Goal: Task Accomplishment & Management: Complete application form

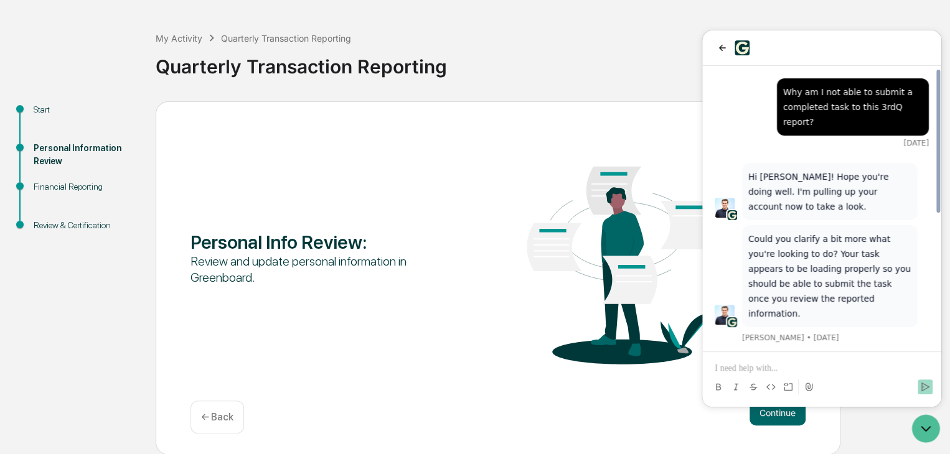
scroll to position [269, 0]
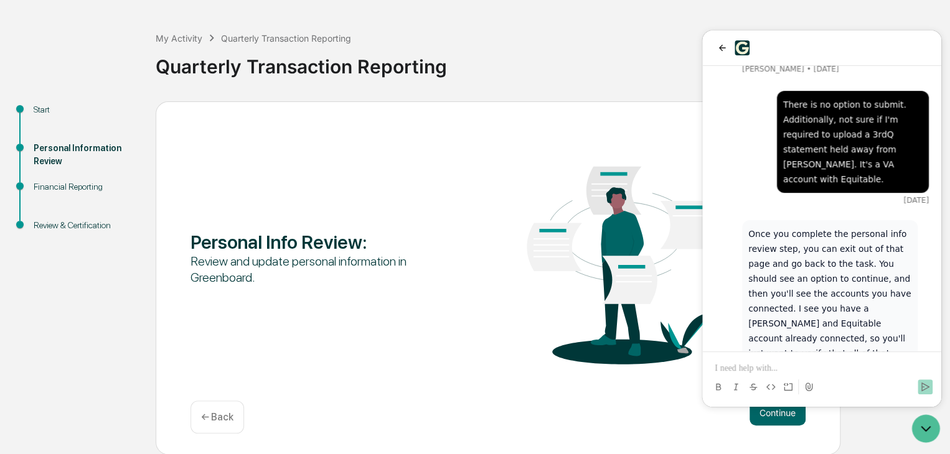
click at [55, 149] on div "Personal Information Review" at bounding box center [85, 155] width 102 height 26
click at [54, 187] on div "Financial Reporting" at bounding box center [85, 187] width 102 height 13
click at [58, 147] on div "Personal Information Review" at bounding box center [85, 155] width 102 height 26
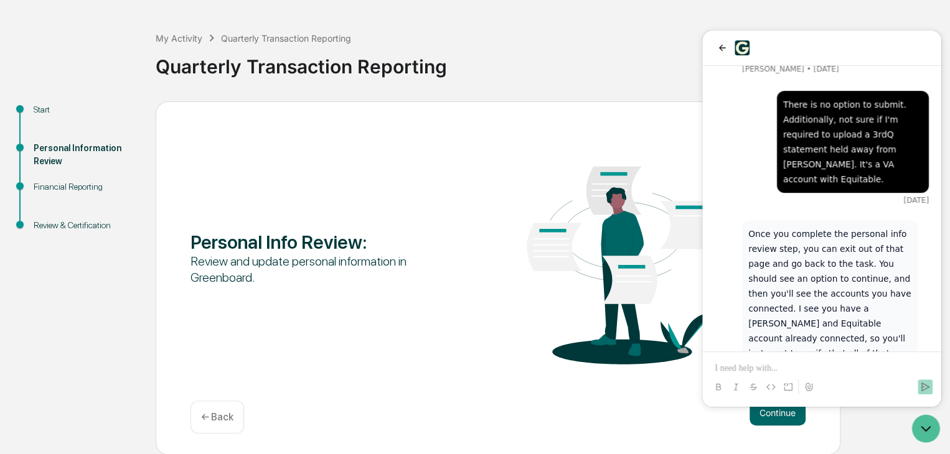
click at [45, 104] on div "Start" at bounding box center [85, 109] width 102 height 13
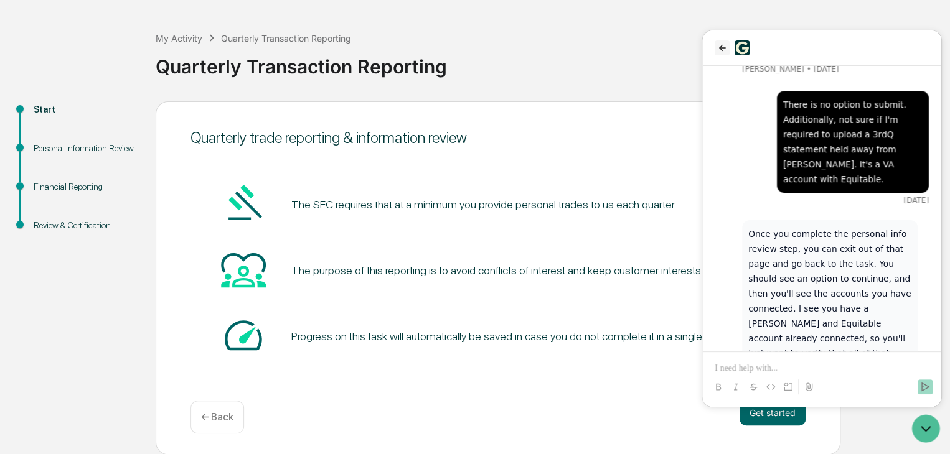
click at [723, 44] on icon "back" at bounding box center [722, 48] width 10 height 10
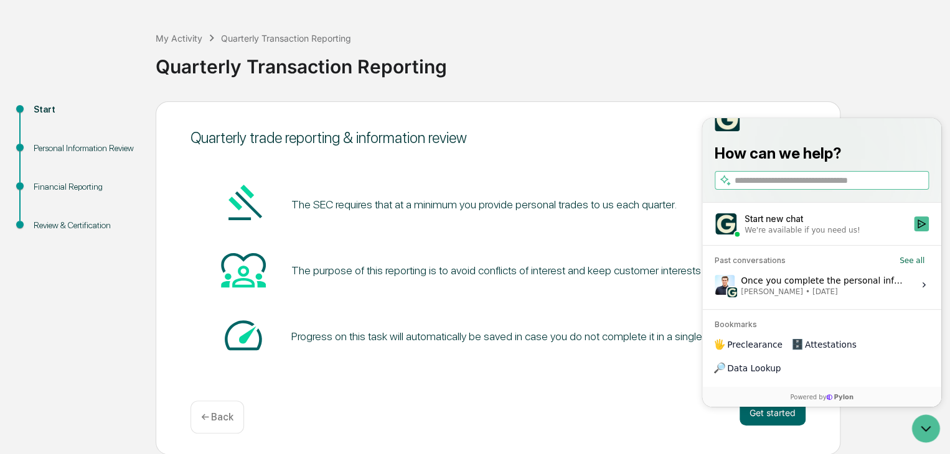
click at [855, 50] on div "Quarterly Transaction Reporting" at bounding box center [550, 61] width 788 height 32
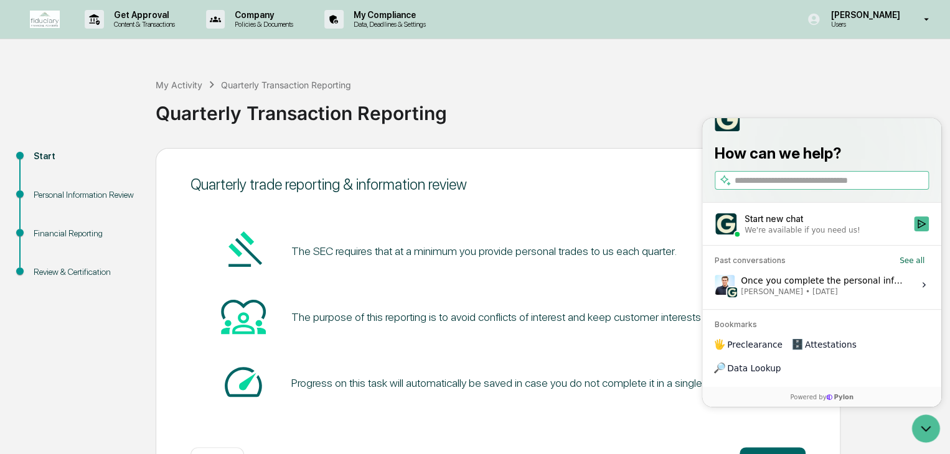
click at [646, 286] on div "The SEC requires that at a minimum you provide personal trades to us each quart…" at bounding box center [497, 317] width 615 height 179
click at [877, 394] on div "Powered by Pylon" at bounding box center [821, 397] width 239 height 10
click at [920, 289] on icon at bounding box center [924, 284] width 10 height 10
click at [715, 285] on button "View issue" at bounding box center [714, 284] width 1 height 1
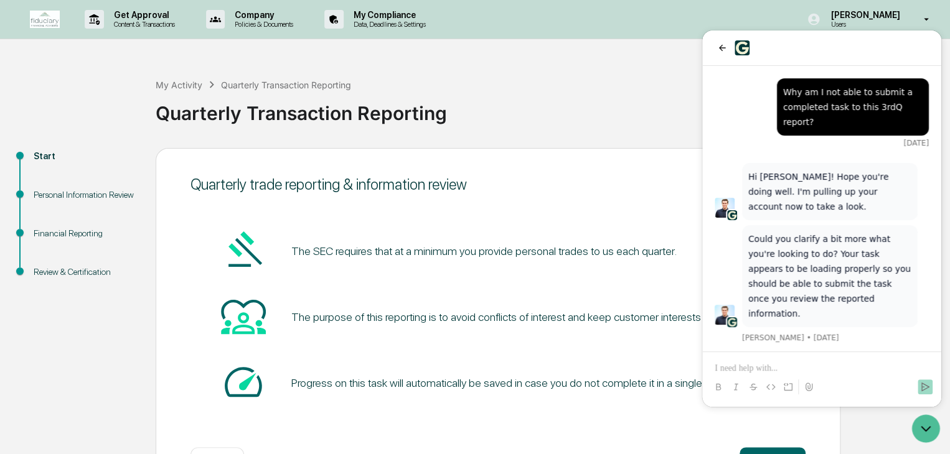
scroll to position [269, 0]
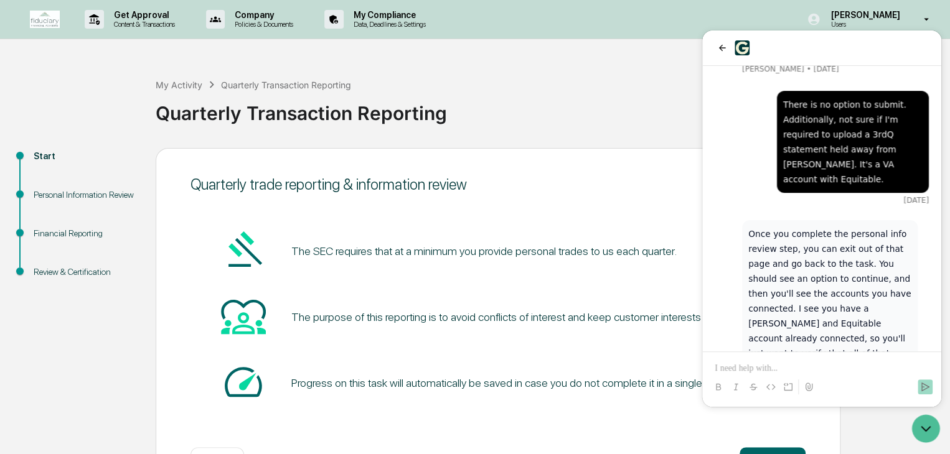
click at [694, 20] on div "Get Approval Content & Transactions Company Policies & Documents My Compliance …" at bounding box center [475, 19] width 950 height 39
click at [635, 24] on div "Get Approval Content & Transactions Company Policies & Documents My Compliance …" at bounding box center [475, 19] width 950 height 39
click at [622, 48] on div "Get Approval Content & Transactions Company Policies & Documents My Compliance …" at bounding box center [475, 251] width 950 height 502
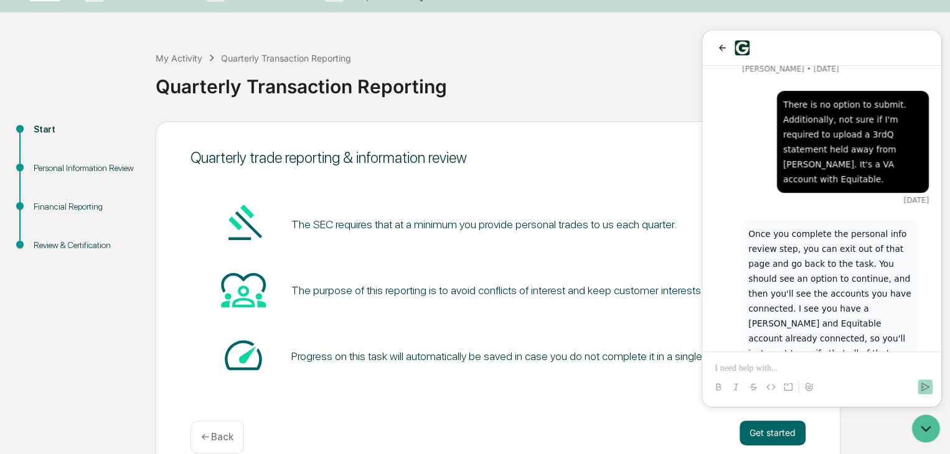
scroll to position [28, 0]
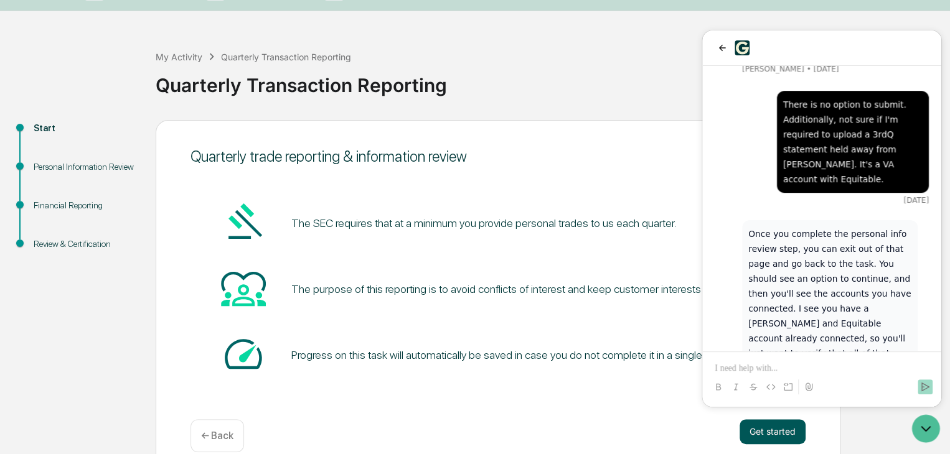
click at [771, 430] on button "Get started" at bounding box center [773, 432] width 66 height 25
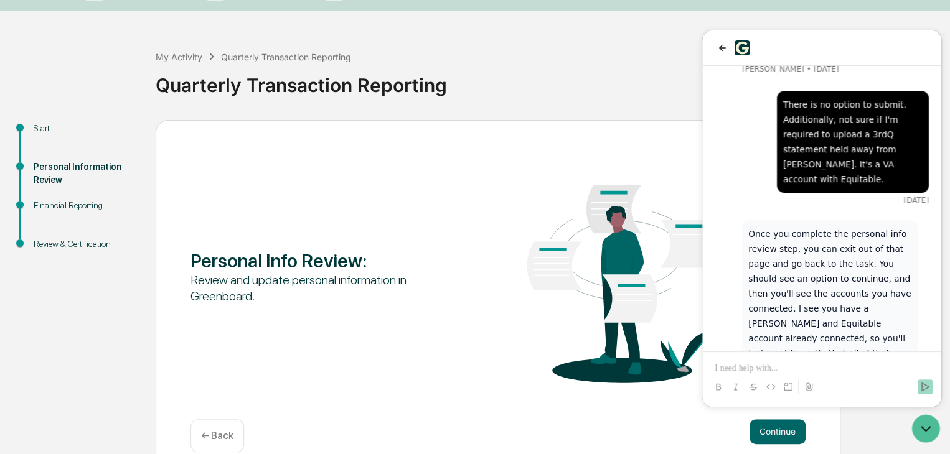
click at [217, 115] on div "My Activity Quarterly Transaction Reporting Quarterly Transaction Reporting" at bounding box center [550, 75] width 788 height 89
click at [921, 429] on icon "Open customer support" at bounding box center [925, 428] width 31 height 31
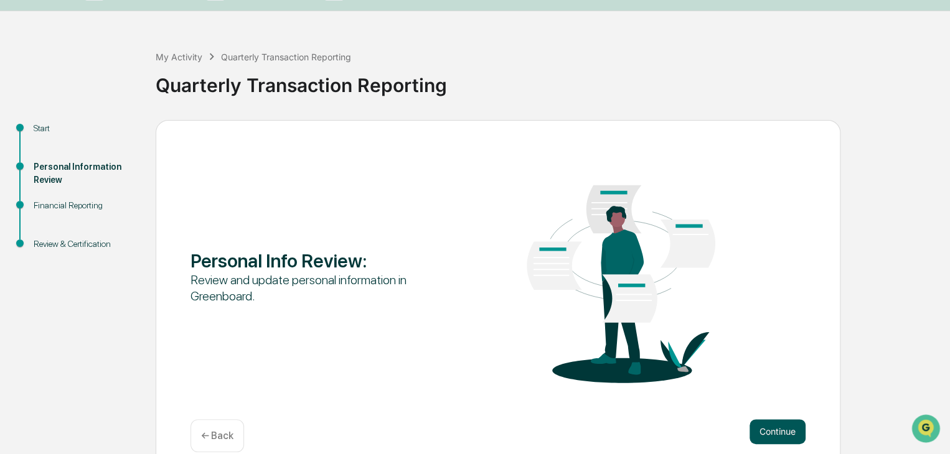
click at [772, 426] on button "Continue" at bounding box center [777, 432] width 56 height 25
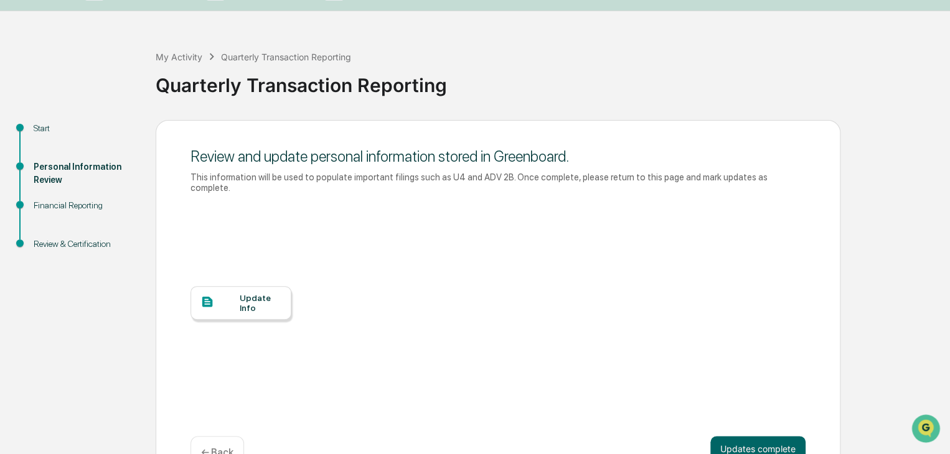
scroll to position [53, 0]
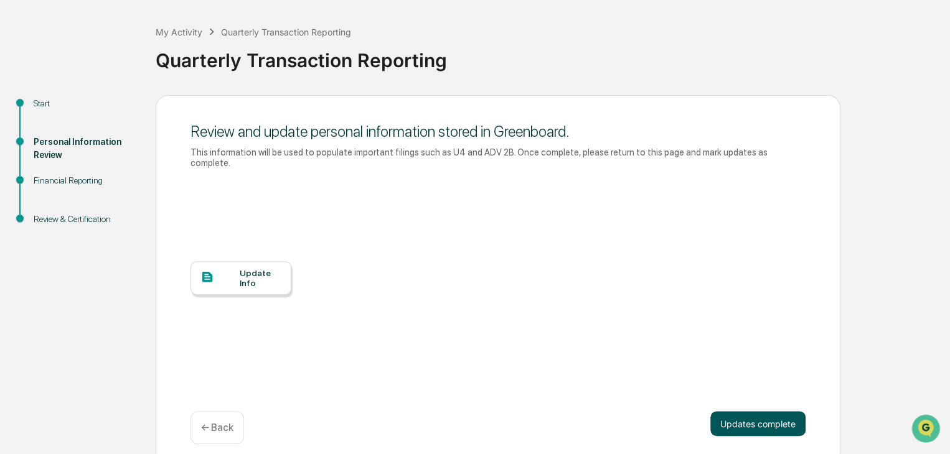
click at [751, 411] on button "Updates complete" at bounding box center [757, 423] width 95 height 25
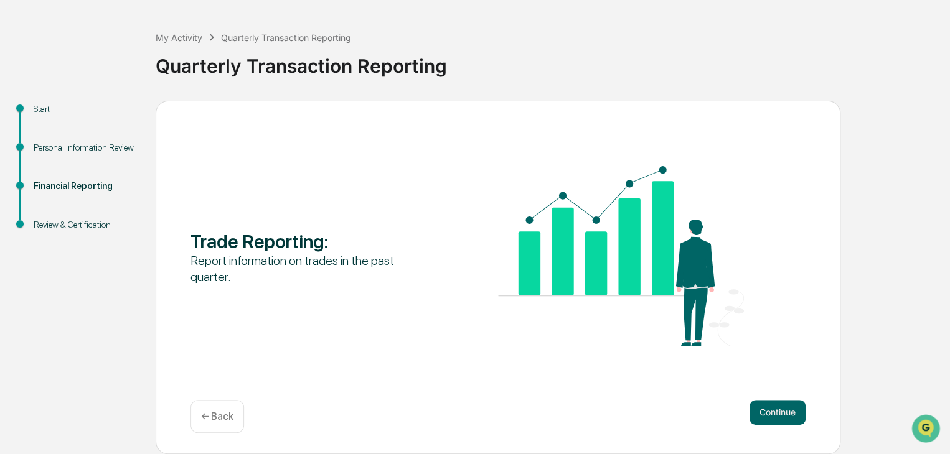
scroll to position [47, 0]
click at [769, 411] on button "Continue" at bounding box center [777, 413] width 56 height 25
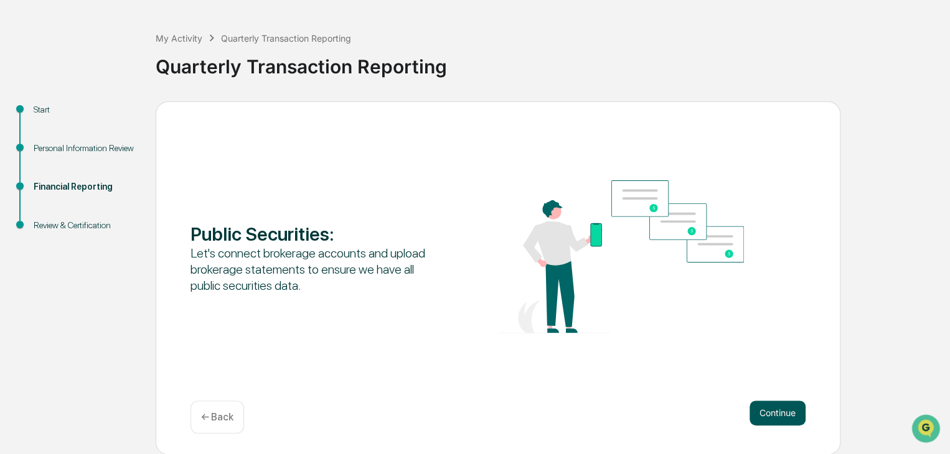
click at [772, 405] on button "Continue" at bounding box center [777, 413] width 56 height 25
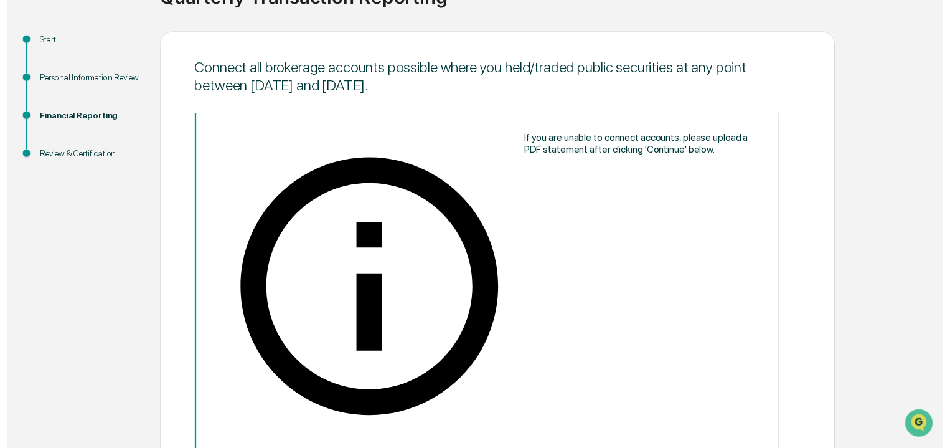
scroll to position [124, 0]
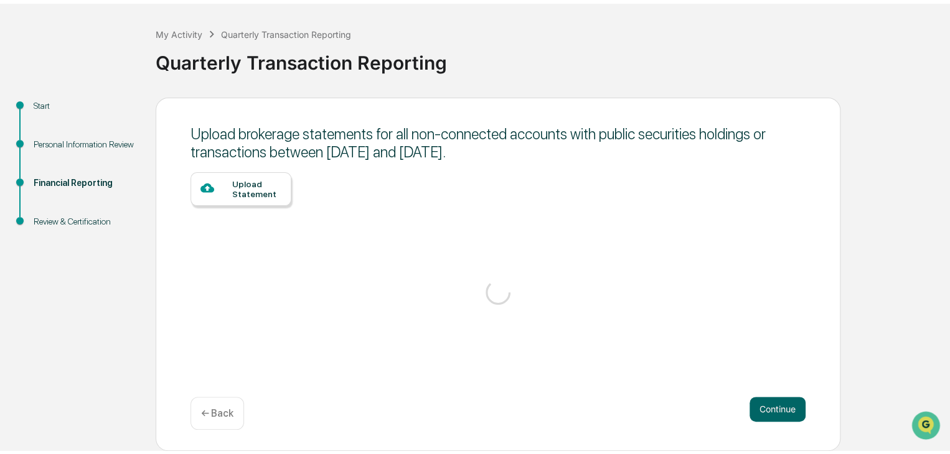
scroll to position [47, 0]
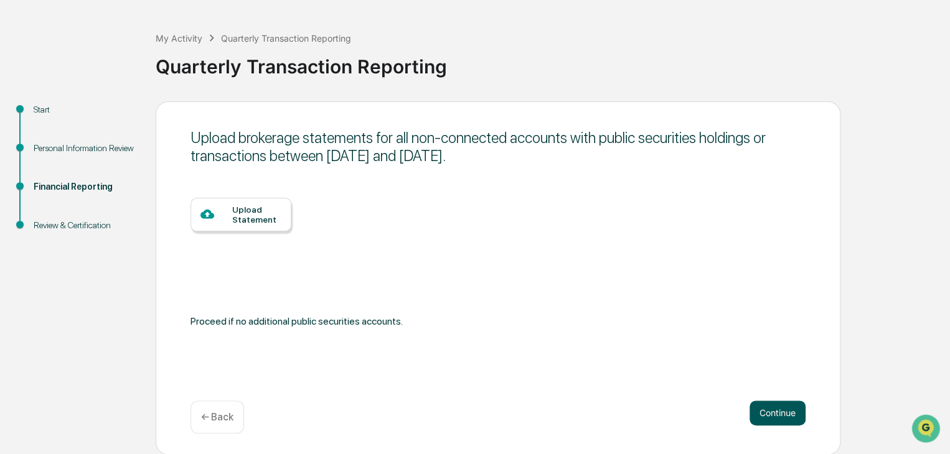
click at [793, 404] on button "Continue" at bounding box center [777, 413] width 56 height 25
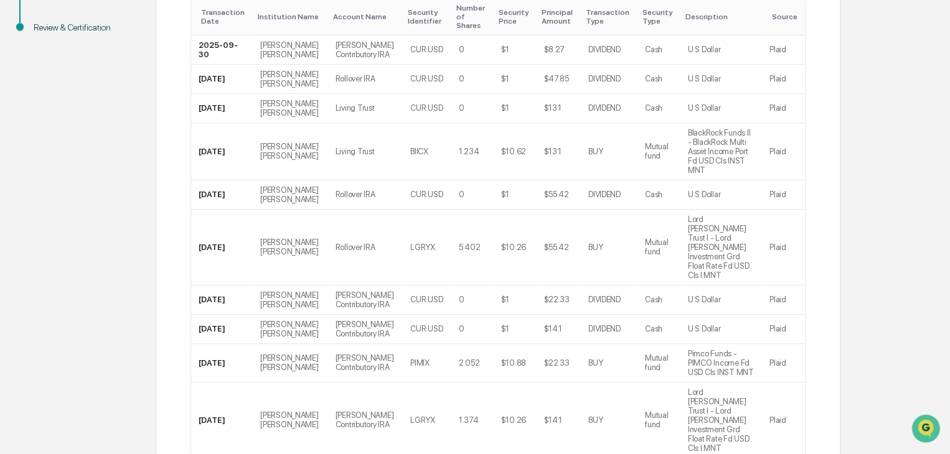
scroll to position [313, 0]
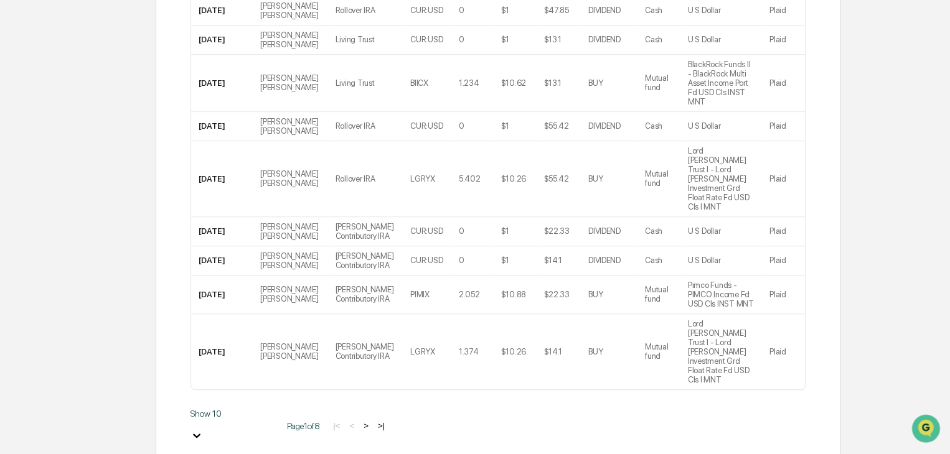
click at [360, 421] on button ">" at bounding box center [366, 426] width 12 height 11
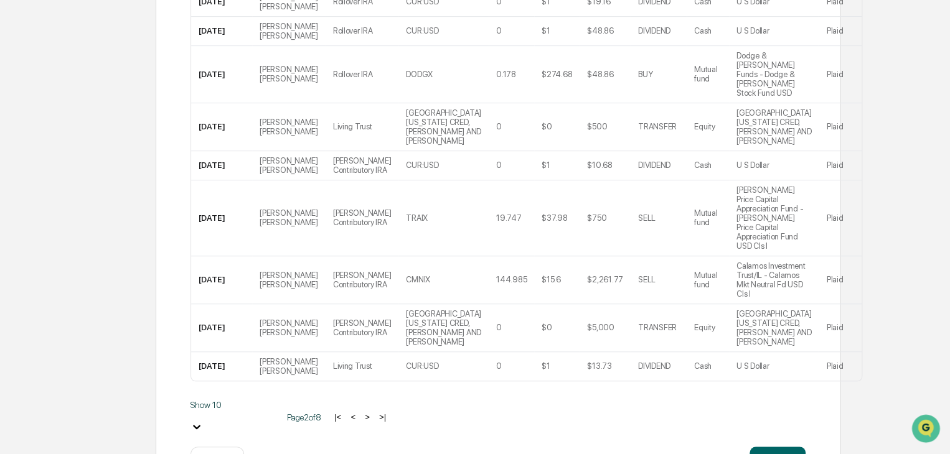
click at [352, 377] on div "Transaction Date Institution Name Account Name Security Identifier Number of Sh…" at bounding box center [497, 180] width 615 height 510
click at [361, 412] on button ">" at bounding box center [367, 417] width 12 height 11
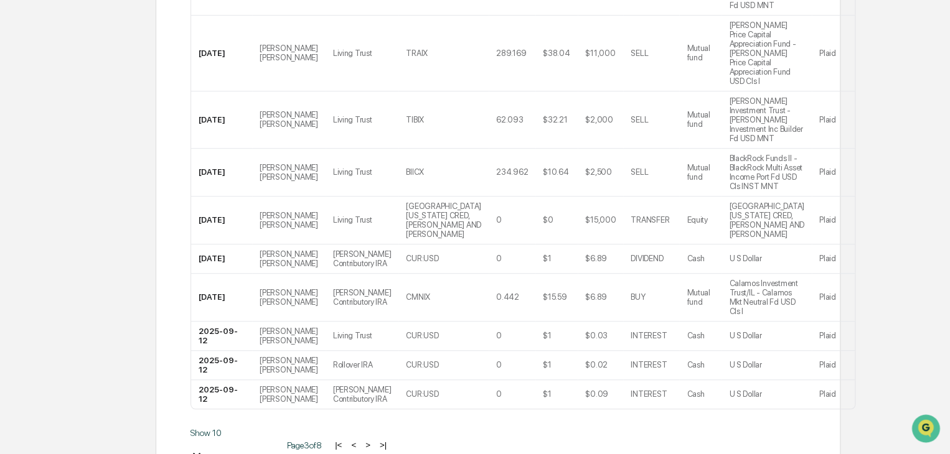
click at [362, 440] on button ">" at bounding box center [368, 445] width 12 height 11
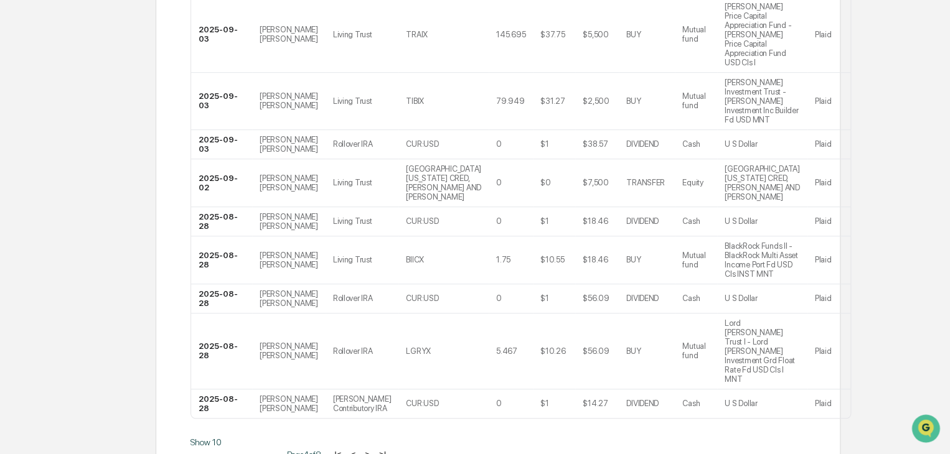
click at [361, 449] on button ">" at bounding box center [367, 454] width 12 height 11
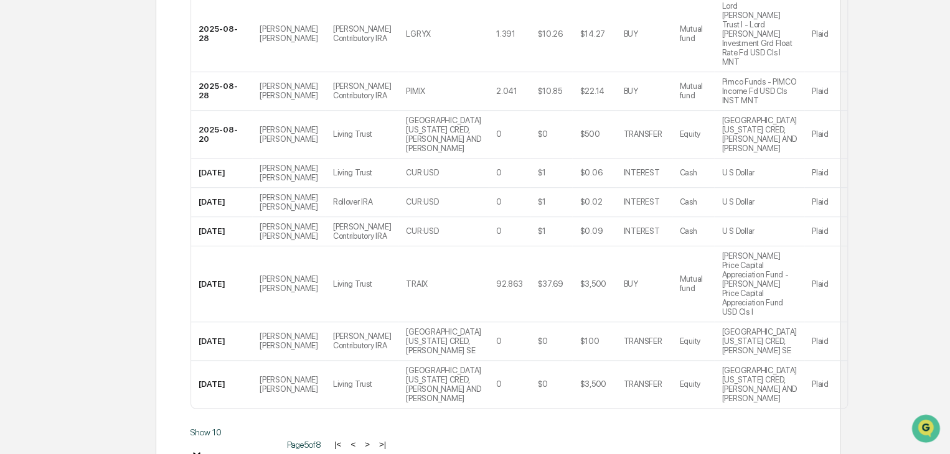
click at [361, 439] on button ">" at bounding box center [367, 444] width 12 height 11
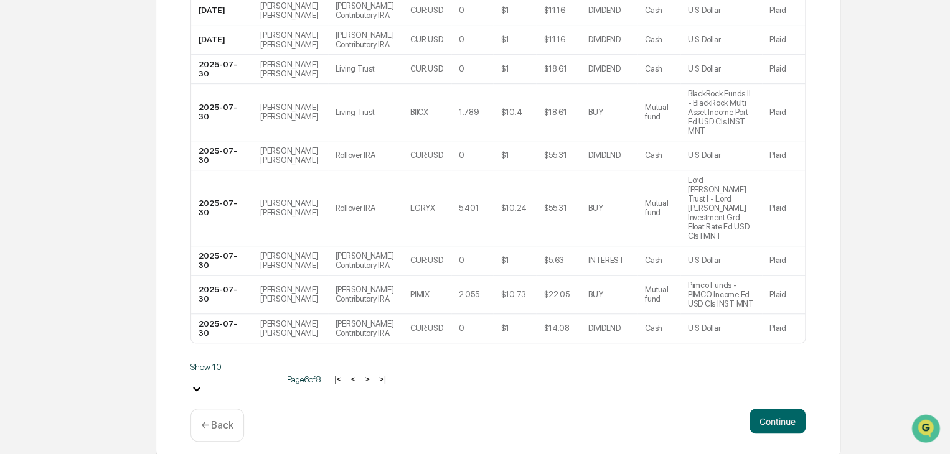
click at [361, 374] on button ">" at bounding box center [367, 379] width 12 height 11
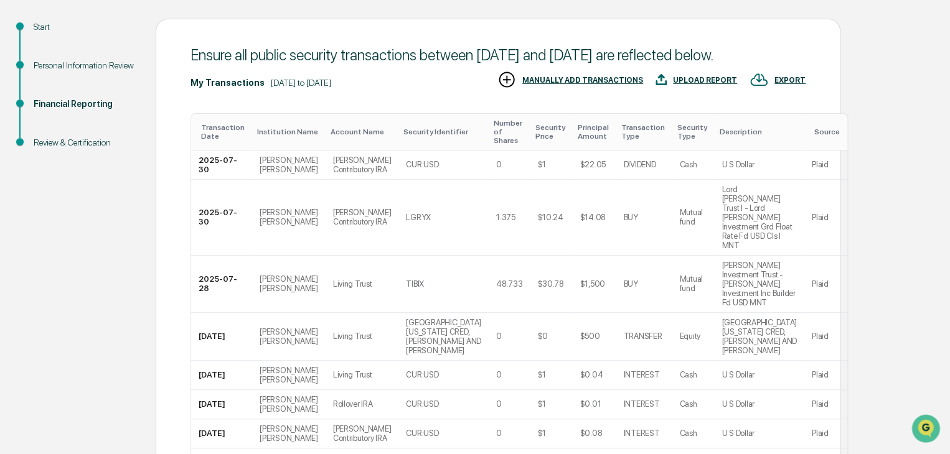
scroll to position [113, 0]
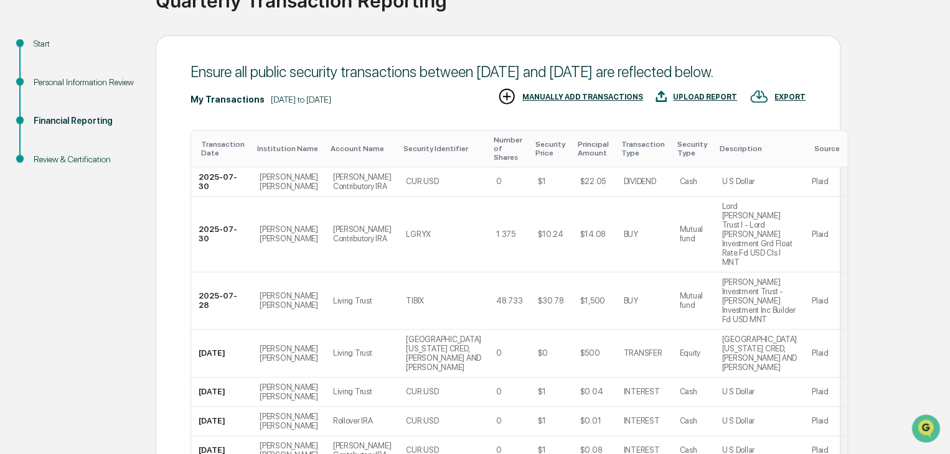
click at [722, 101] on div "UPLOAD REPORT" at bounding box center [705, 97] width 64 height 9
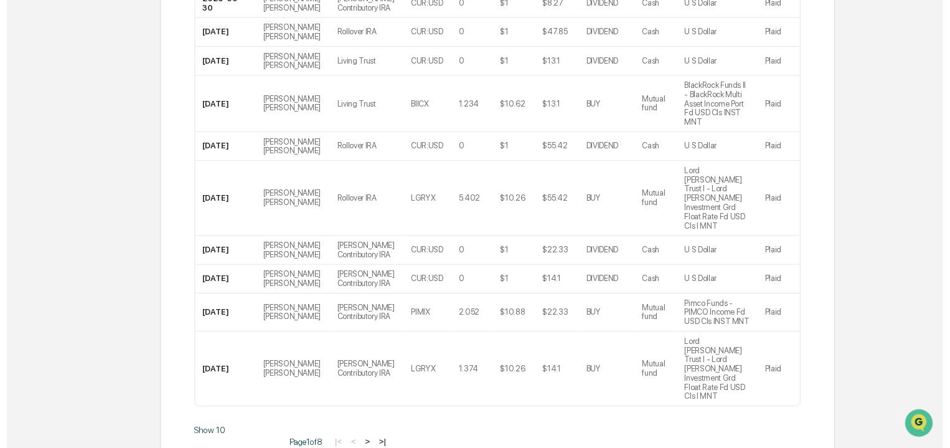
scroll to position [313, 0]
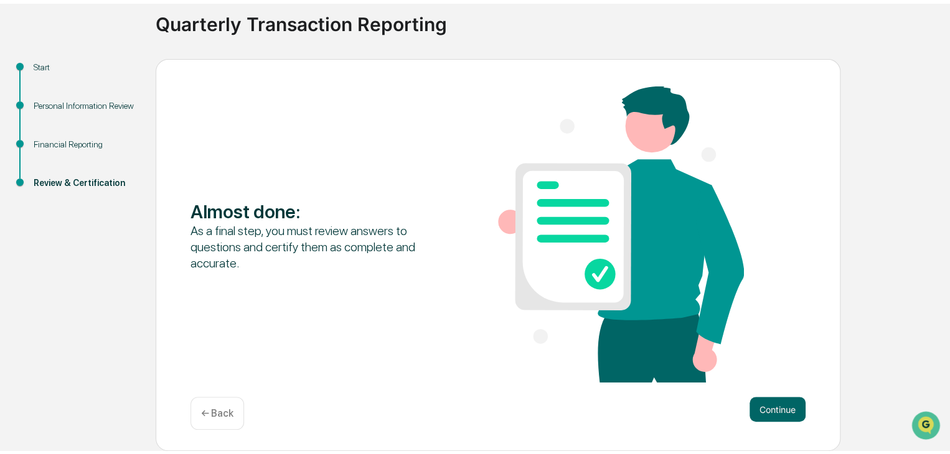
scroll to position [86, 0]
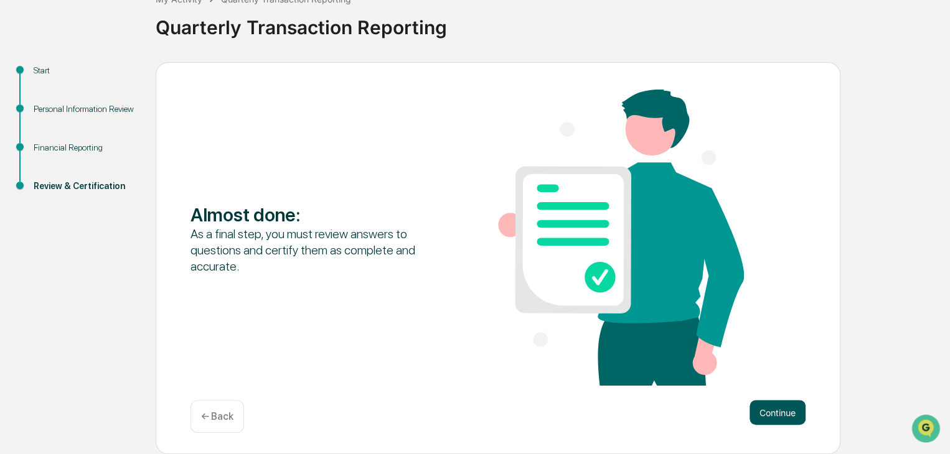
click at [779, 405] on button "Continue" at bounding box center [777, 412] width 56 height 25
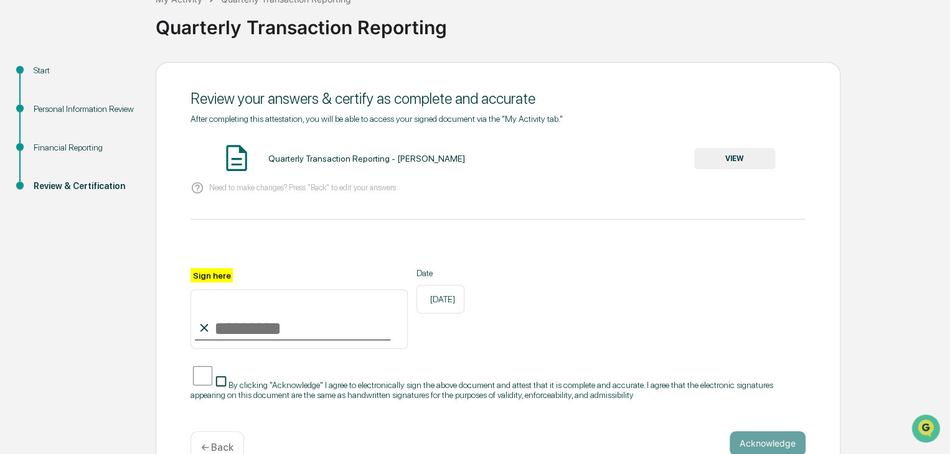
click at [740, 157] on button "VIEW" at bounding box center [734, 158] width 81 height 21
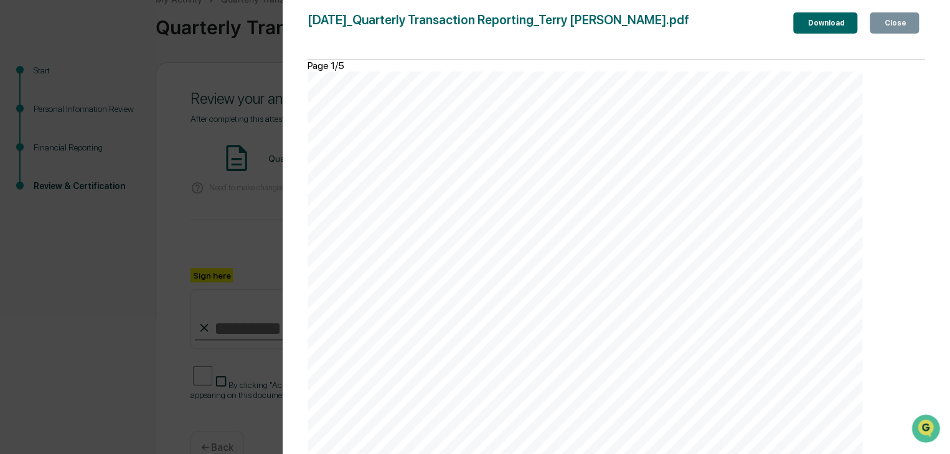
scroll to position [3729, 0]
click at [886, 21] on div "Close" at bounding box center [894, 23] width 24 height 9
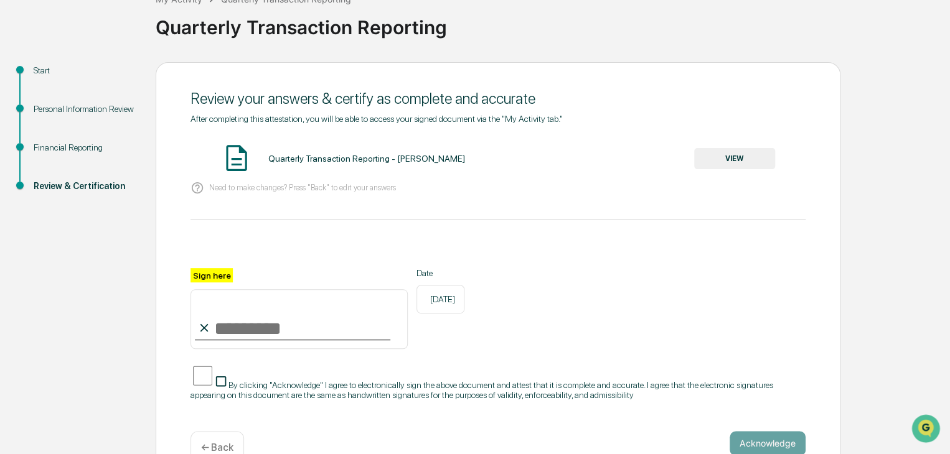
click at [228, 329] on input "Sign here" at bounding box center [298, 319] width 217 height 60
type input "**********"
click at [75, 145] on div "Financial Reporting" at bounding box center [85, 147] width 102 height 13
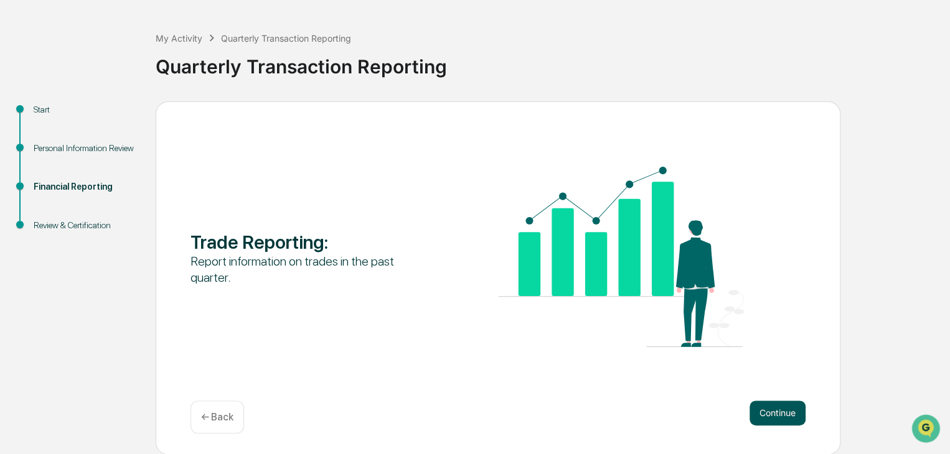
click at [776, 414] on button "Continue" at bounding box center [777, 413] width 56 height 25
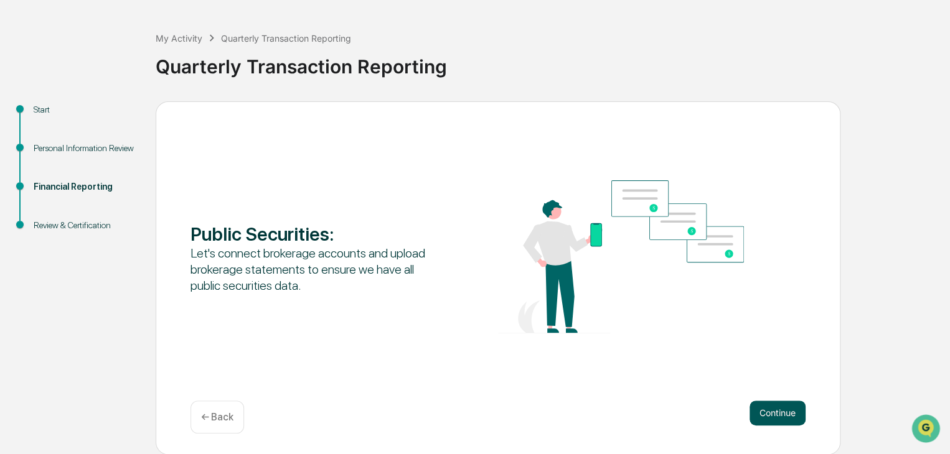
click at [775, 413] on button "Continue" at bounding box center [777, 413] width 56 height 25
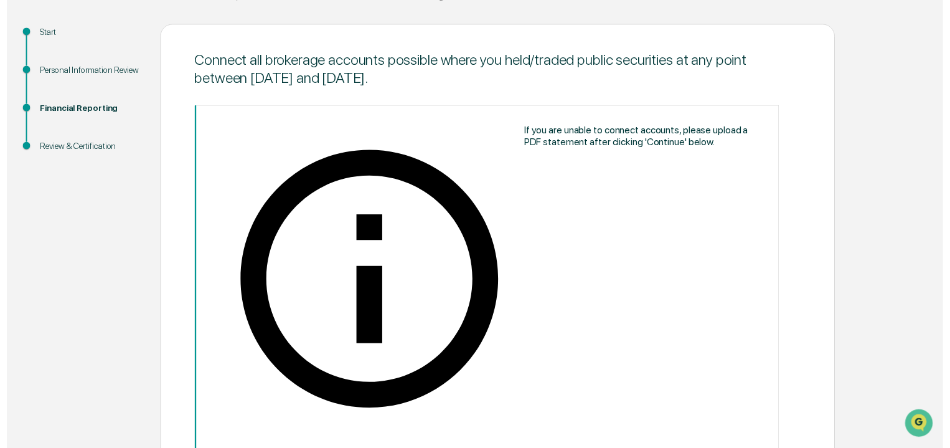
scroll to position [124, 0]
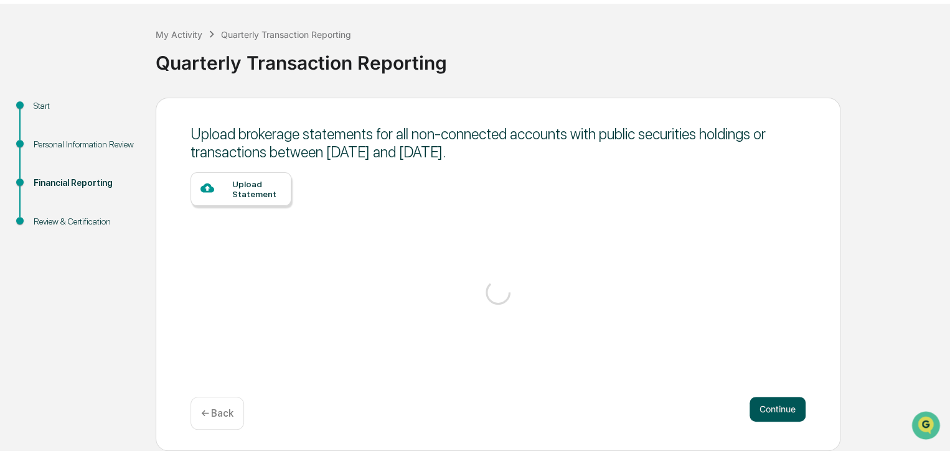
scroll to position [47, 0]
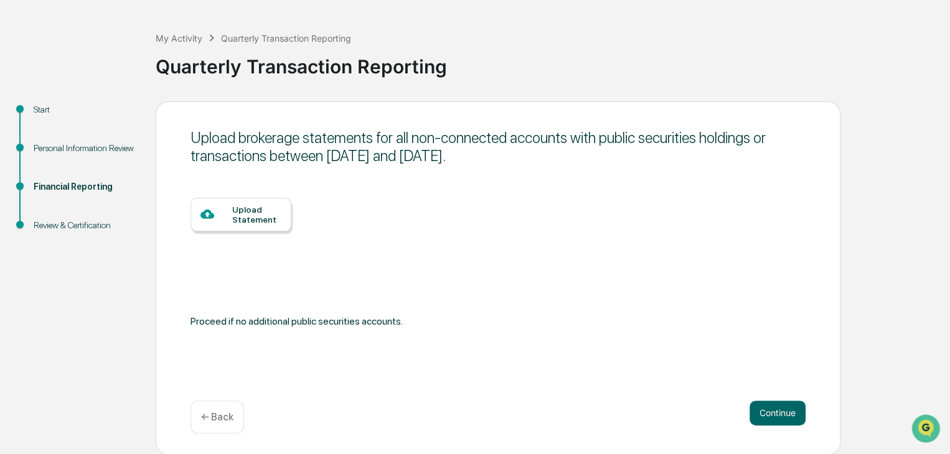
click at [247, 210] on div "Upload Statement" at bounding box center [256, 215] width 49 height 20
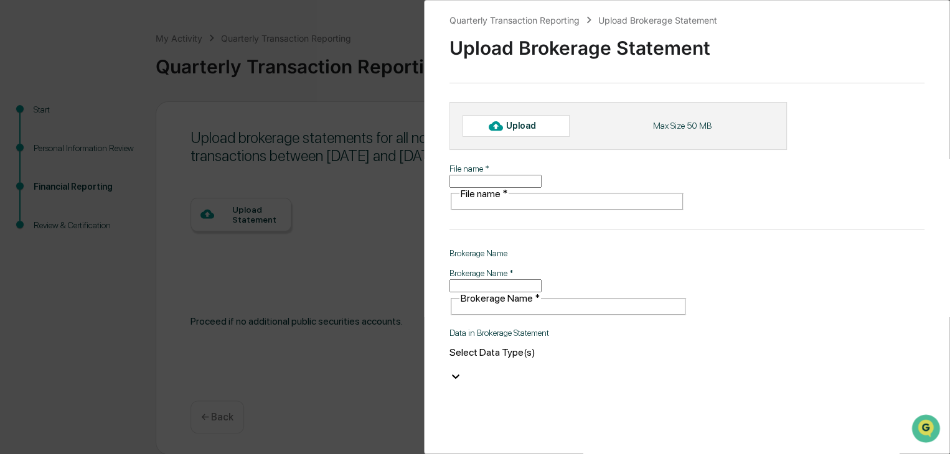
click at [460, 279] on input "Brokerage Name   *" at bounding box center [495, 285] width 92 height 13
type input "*********"
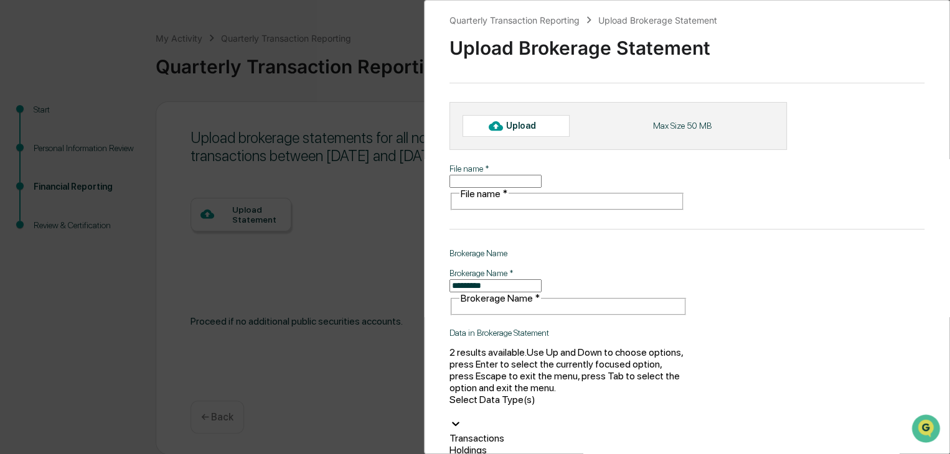
click at [461, 406] on div at bounding box center [568, 412] width 238 height 12
click at [472, 444] on div "Holdings" at bounding box center [568, 450] width 238 height 12
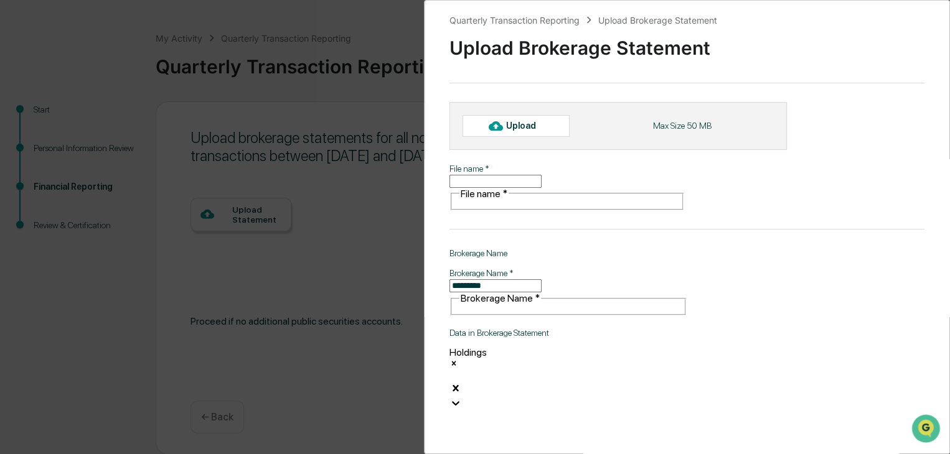
click at [497, 177] on input "File name   *" at bounding box center [495, 181] width 92 height 13
click at [514, 127] on div "Upload" at bounding box center [526, 126] width 40 height 10
click at [532, 118] on div "Upload" at bounding box center [516, 125] width 107 height 21
type input "**********"
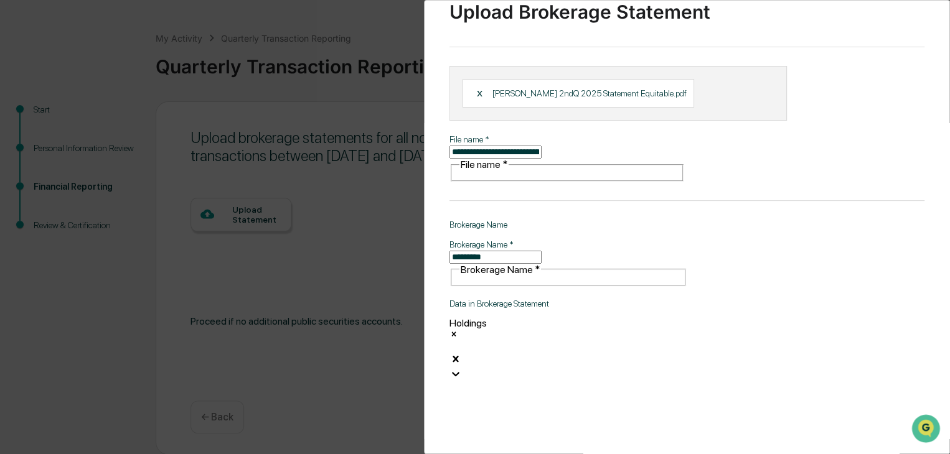
scroll to position [50, 0]
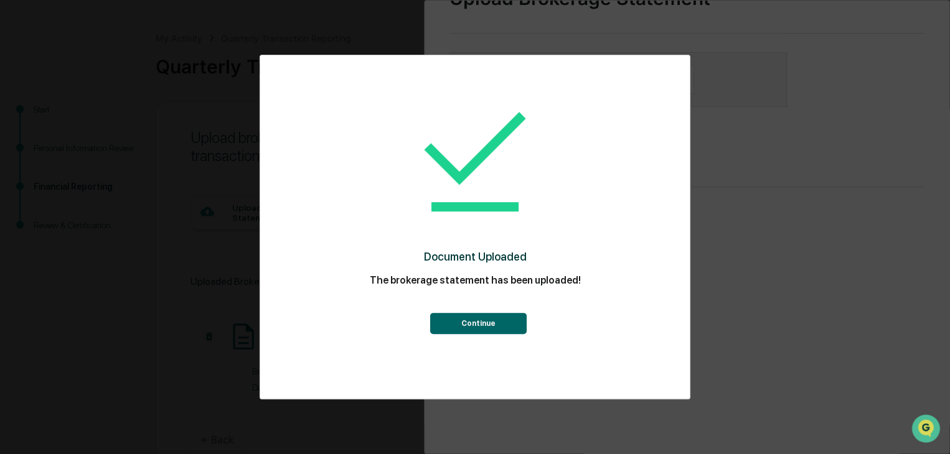
click at [477, 317] on button "Continue" at bounding box center [478, 323] width 96 height 21
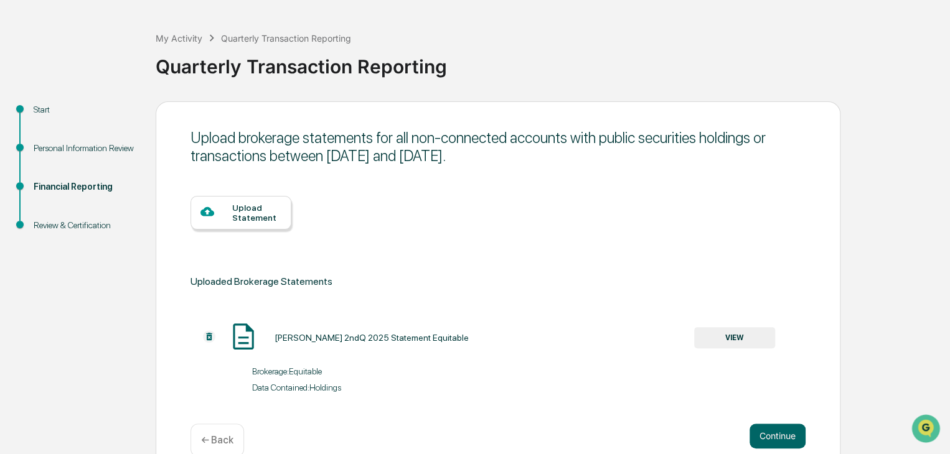
scroll to position [72, 0]
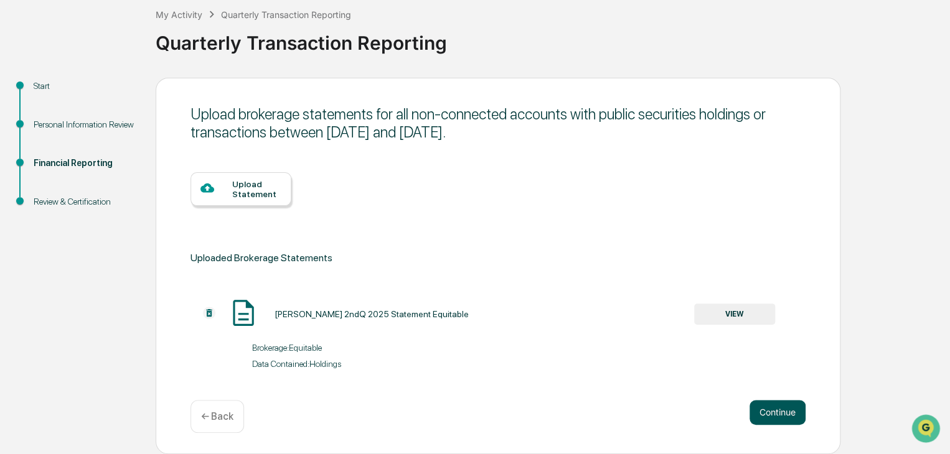
click at [776, 409] on button "Continue" at bounding box center [777, 412] width 56 height 25
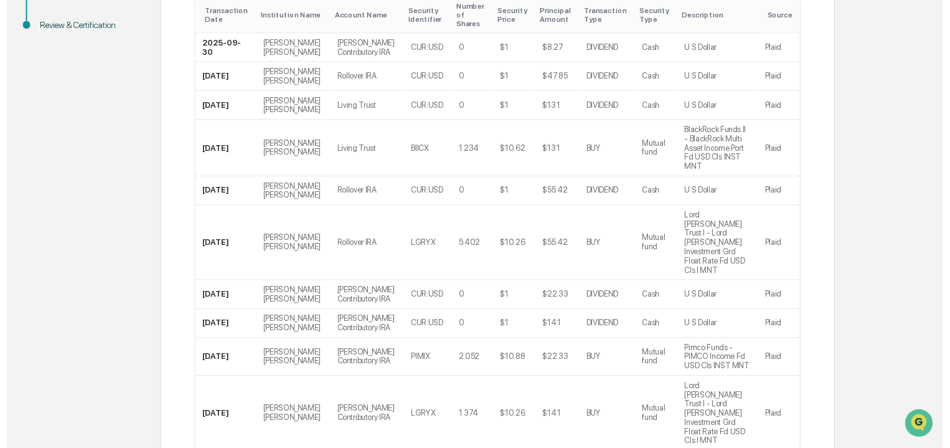
scroll to position [313, 0]
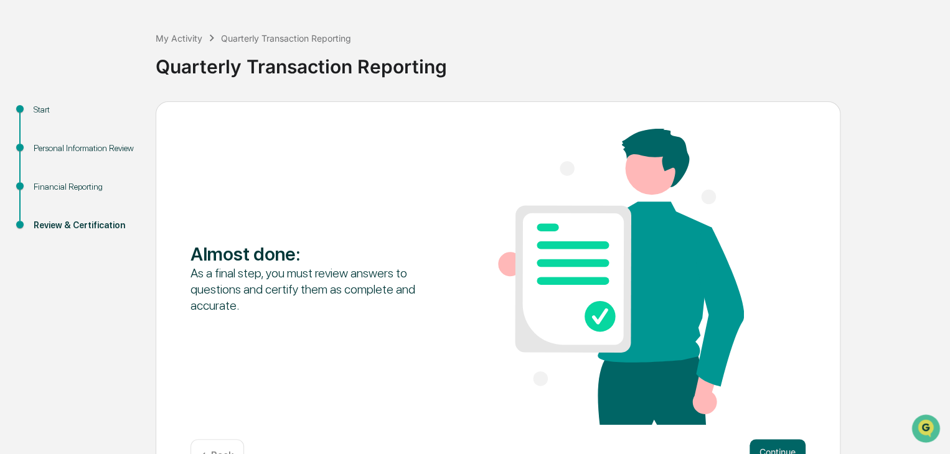
scroll to position [86, 0]
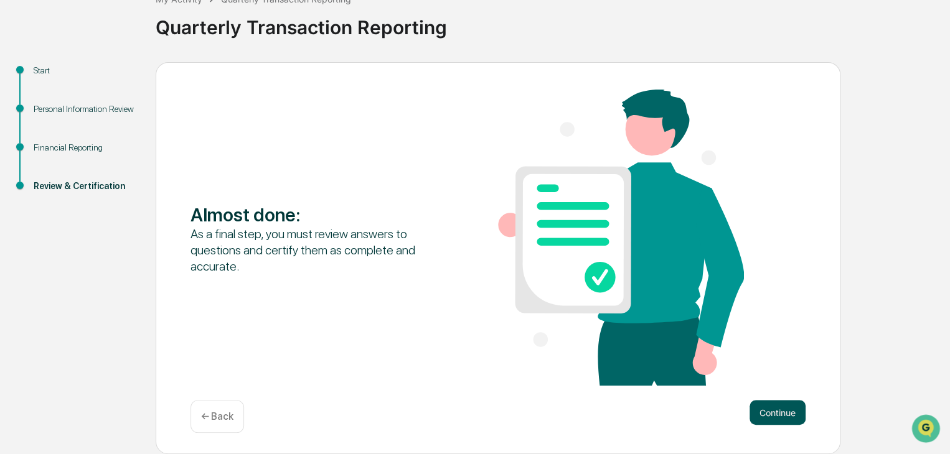
click at [782, 411] on button "Continue" at bounding box center [777, 412] width 56 height 25
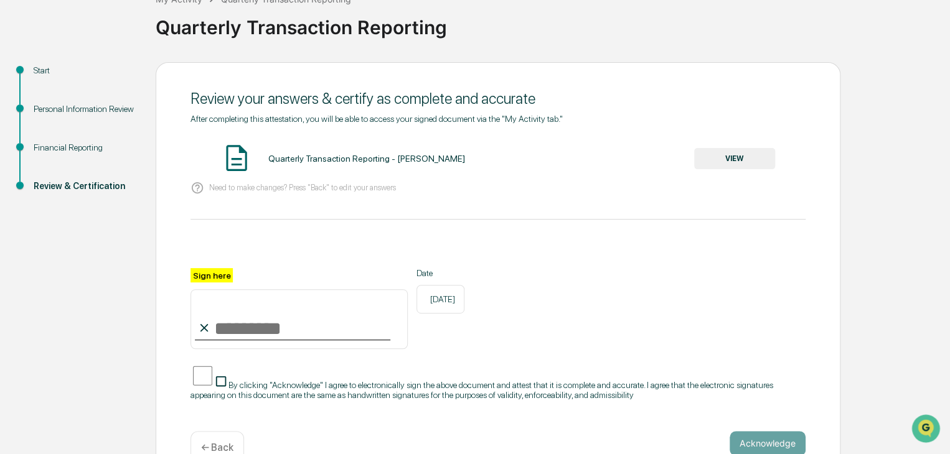
click at [225, 326] on input "Sign here" at bounding box center [298, 319] width 217 height 60
type input "**********"
click at [760, 431] on button "Acknowledge" at bounding box center [768, 443] width 76 height 25
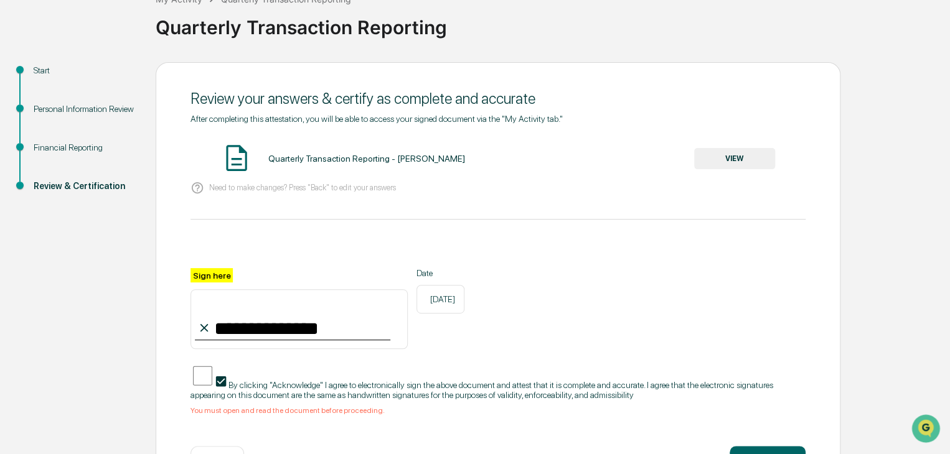
scroll to position [125, 0]
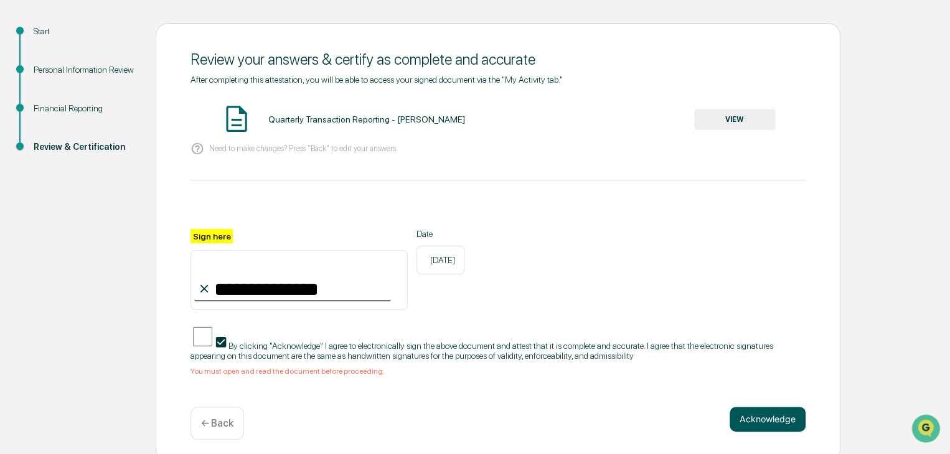
click at [774, 412] on button "Acknowledge" at bounding box center [768, 419] width 76 height 25
click at [736, 123] on button "VIEW" at bounding box center [734, 119] width 81 height 21
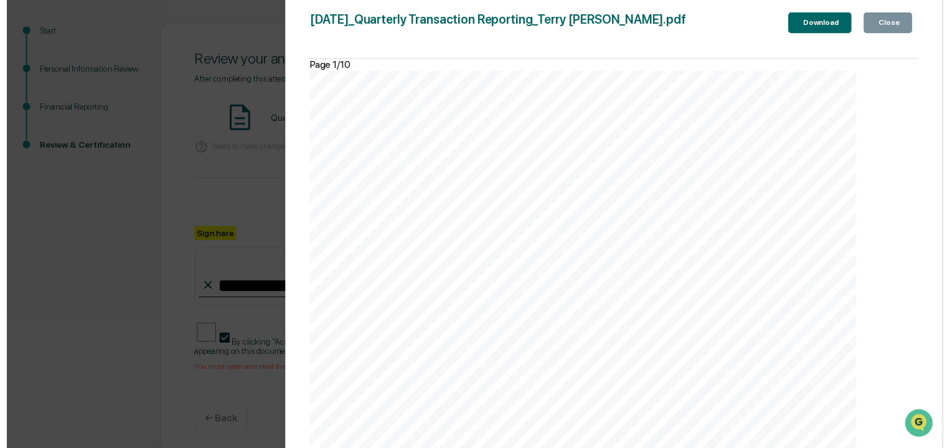
scroll to position [7592, 0]
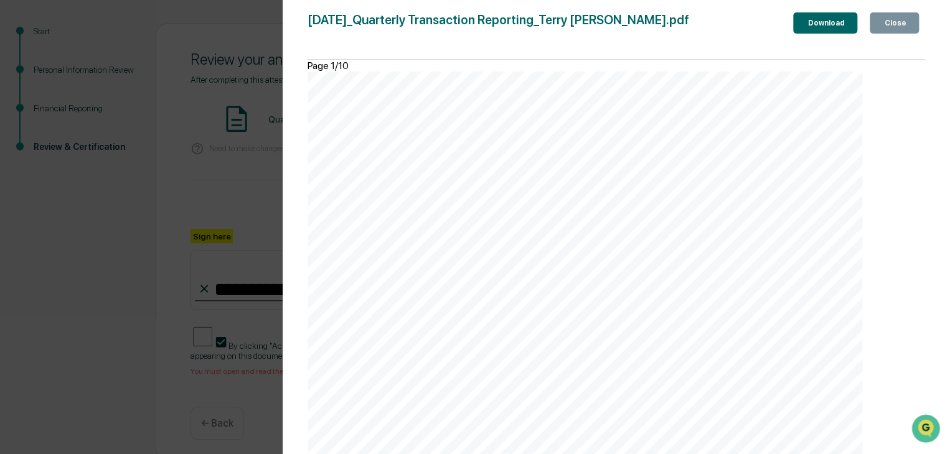
click at [896, 19] on div "Close" at bounding box center [894, 23] width 24 height 9
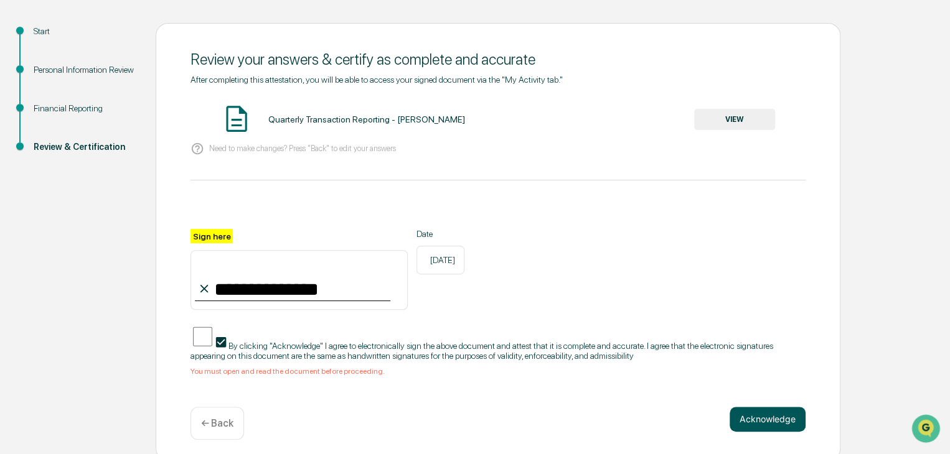
click at [745, 410] on button "Acknowledge" at bounding box center [768, 419] width 76 height 25
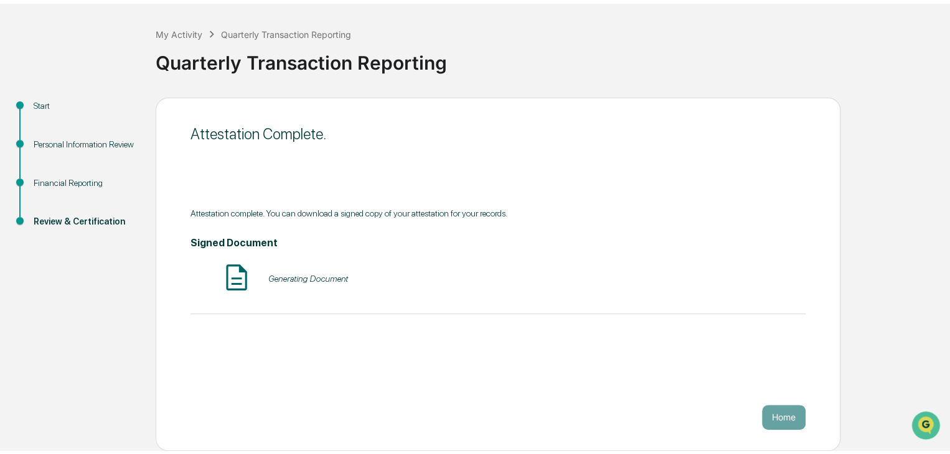
scroll to position [47, 0]
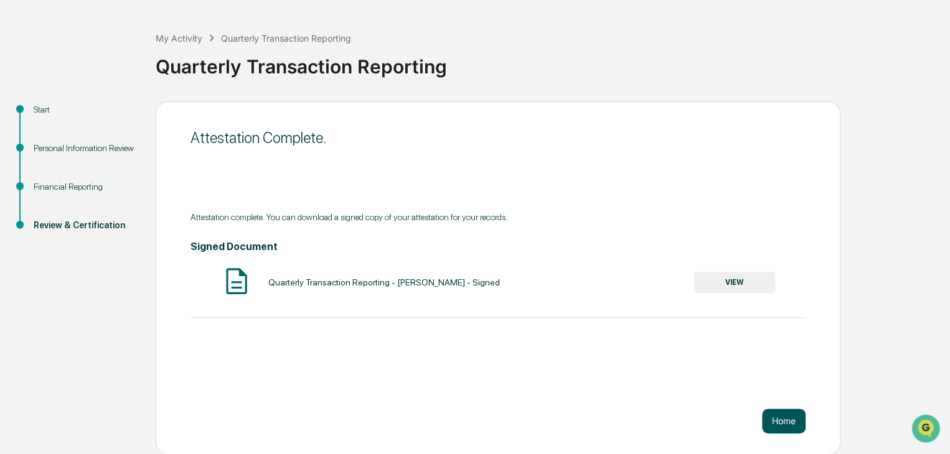
click at [782, 418] on button "Home" at bounding box center [784, 421] width 44 height 25
